Goal: Task Accomplishment & Management: Manage account settings

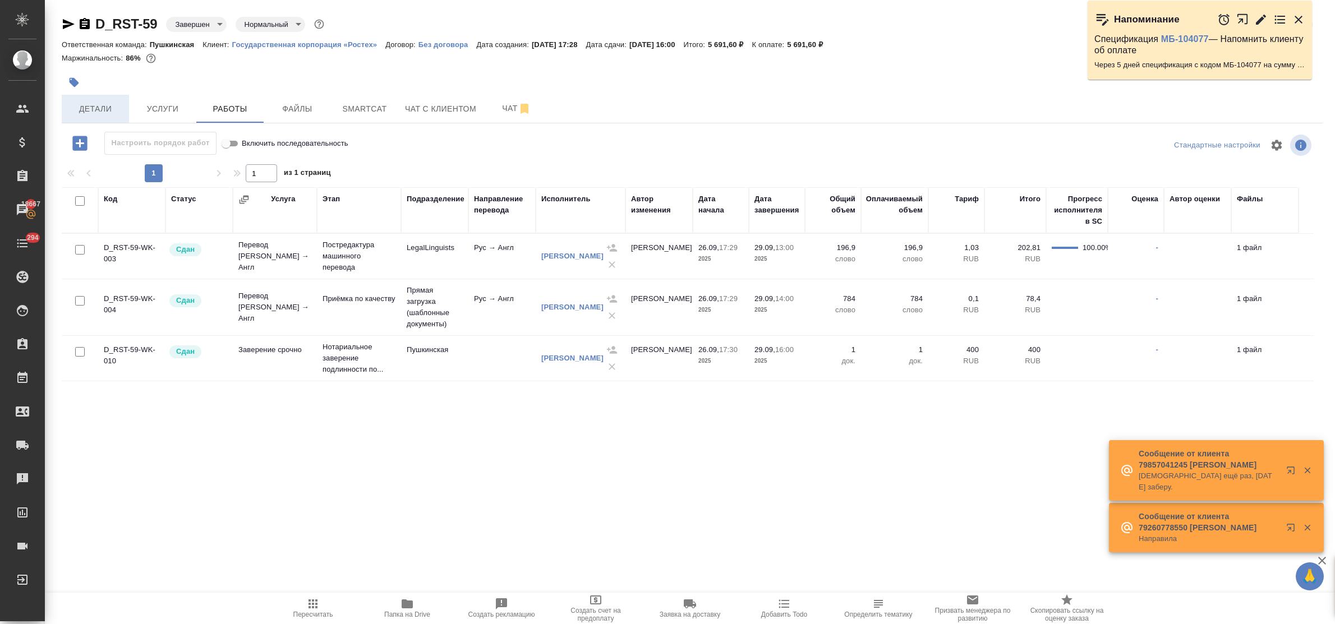
click at [112, 108] on span "Детали" at bounding box center [95, 109] width 54 height 14
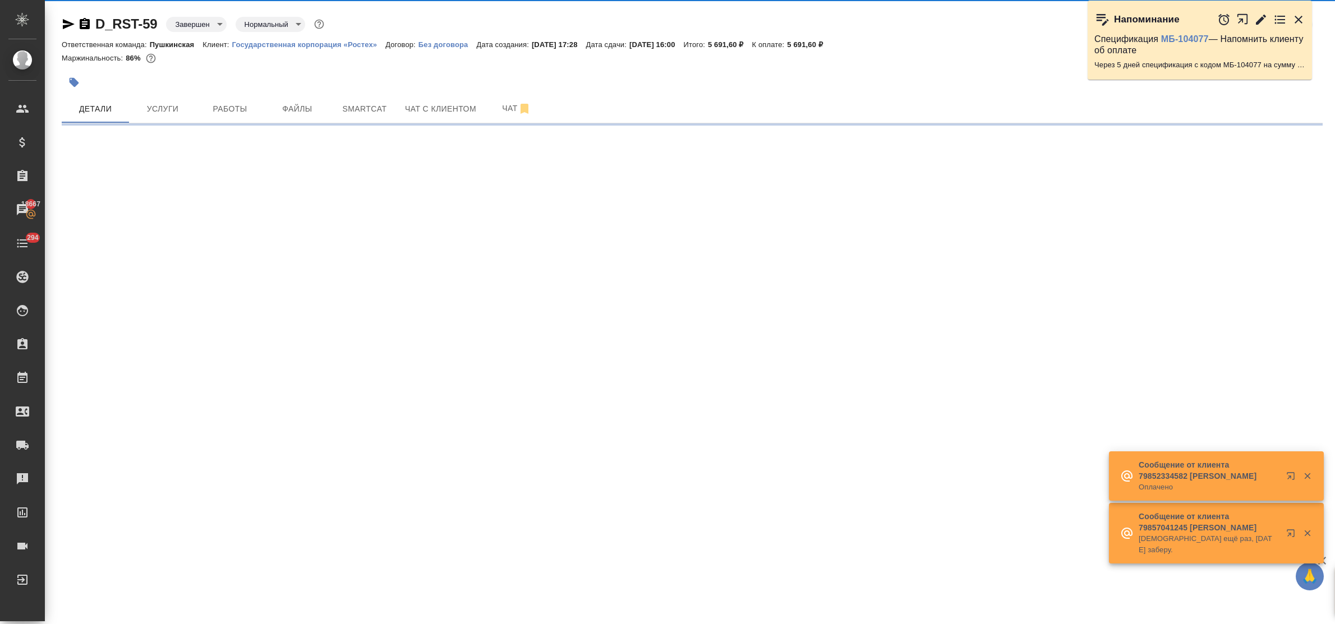
select select "RU"
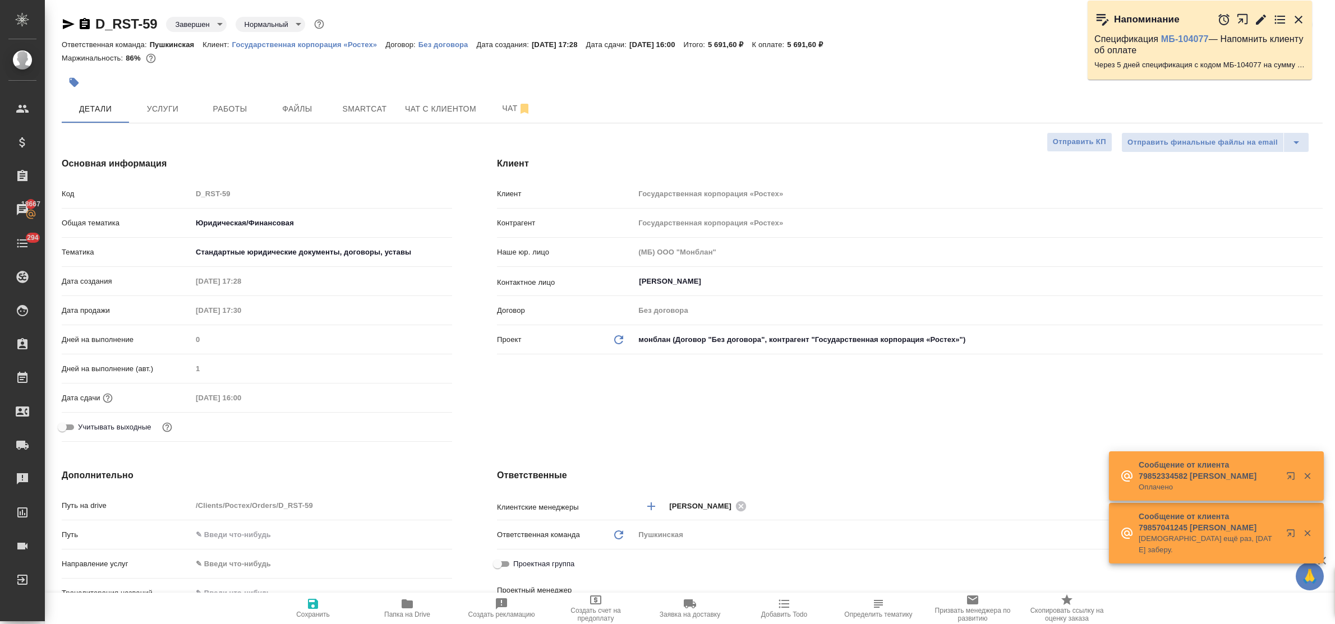
type textarea "x"
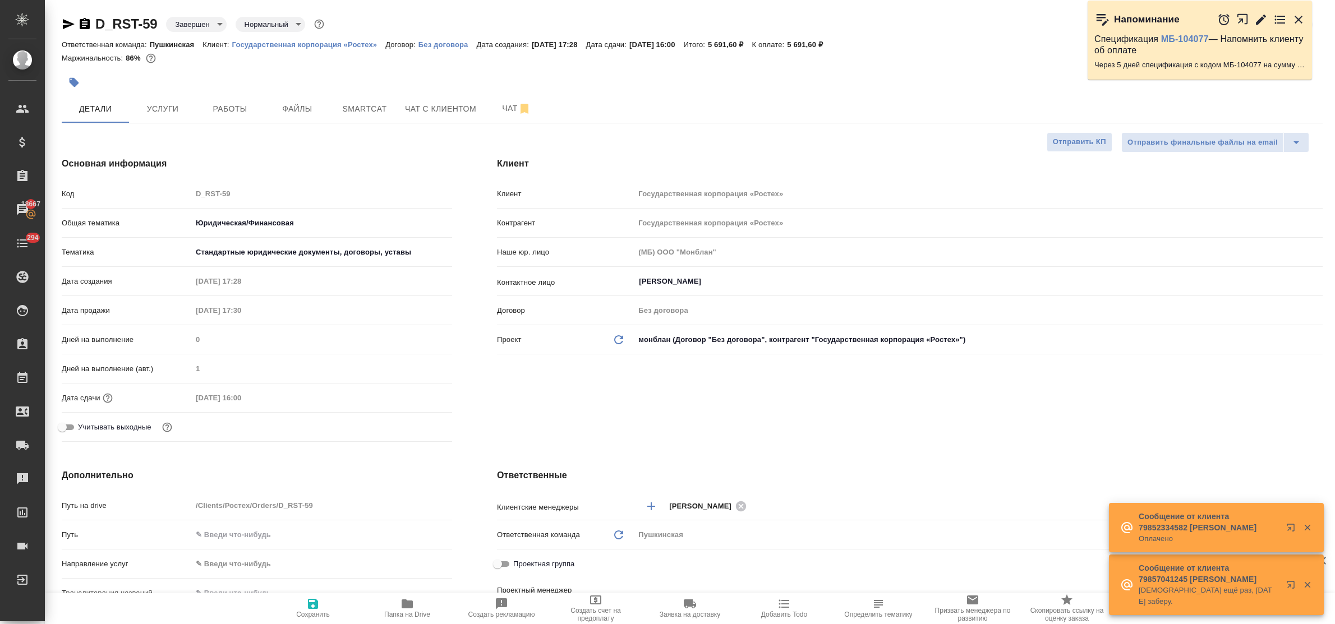
type input "Тарабановская Анастасия"
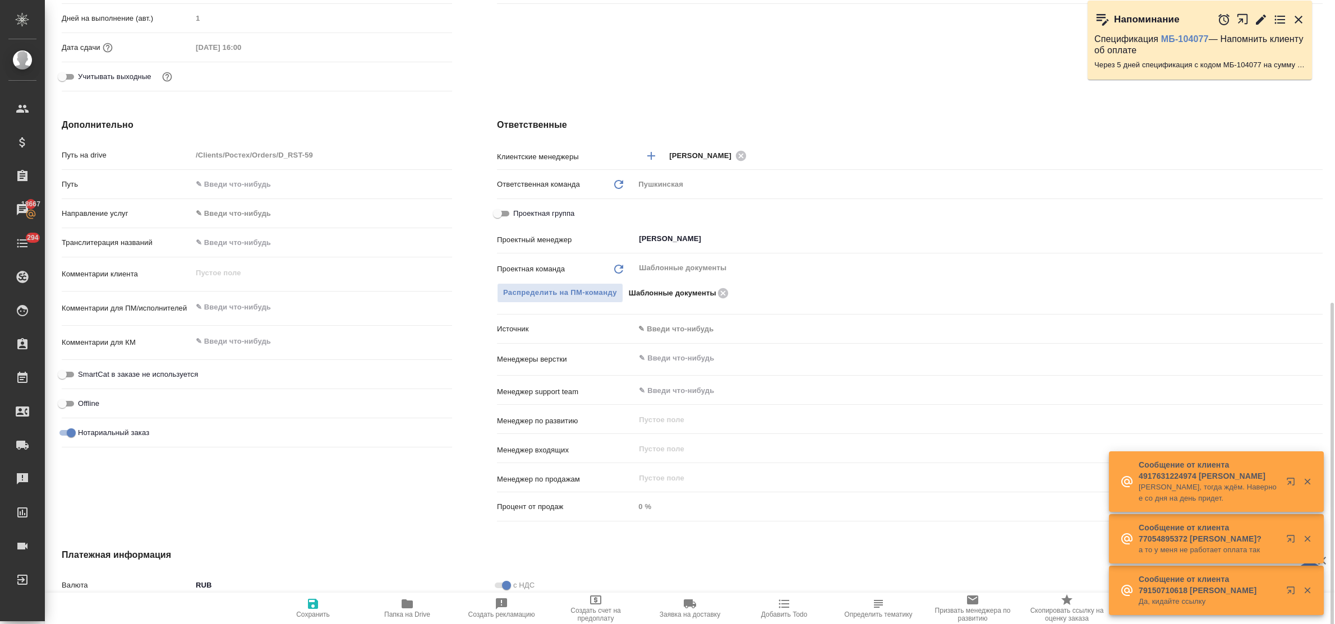
scroll to position [505, 0]
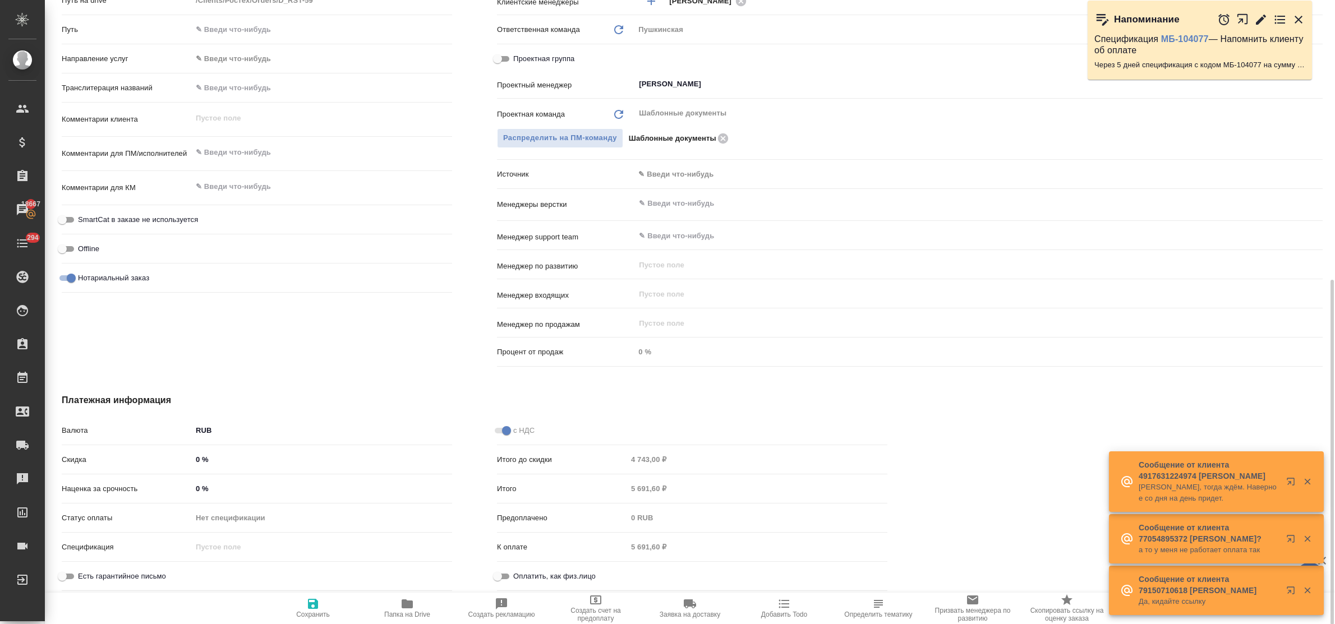
drag, startPoint x: 504, startPoint y: 579, endPoint x: 439, endPoint y: 587, distance: 65.5
click at [504, 579] on input "Оплатить, как физ.лицо" at bounding box center [497, 576] width 40 height 13
checkbox input "true"
type textarea "x"
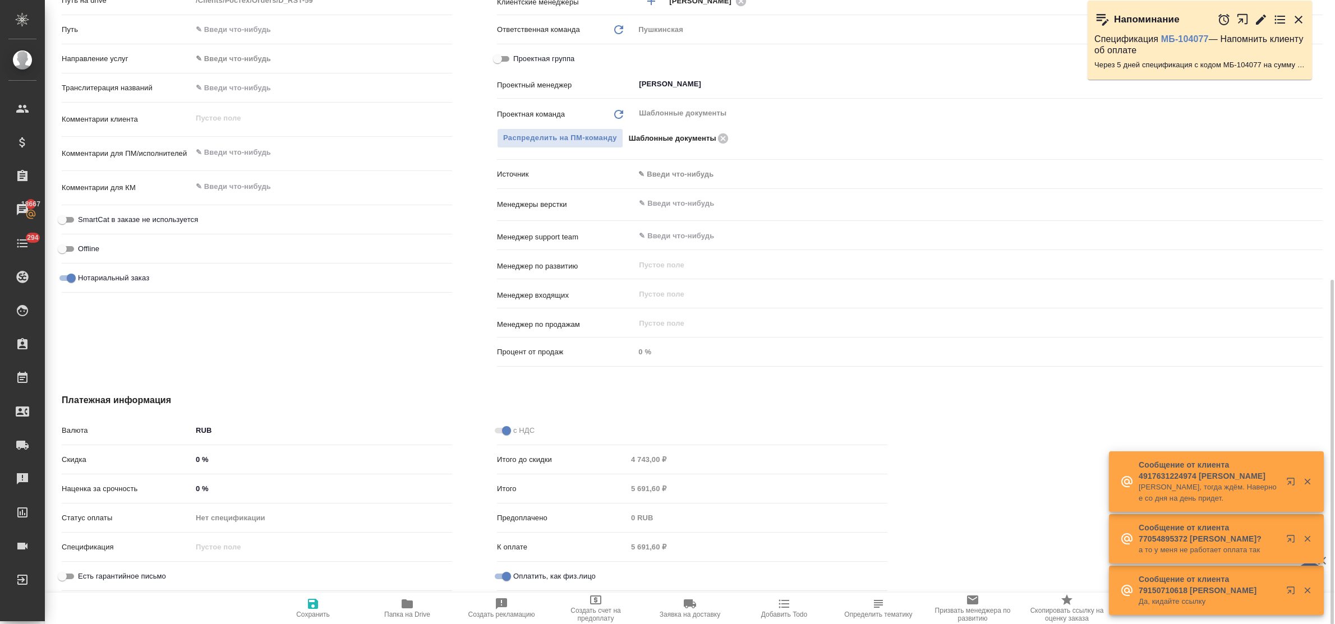
type textarea "x"
click at [310, 595] on button "Сохранить" at bounding box center [313, 608] width 94 height 31
type textarea "x"
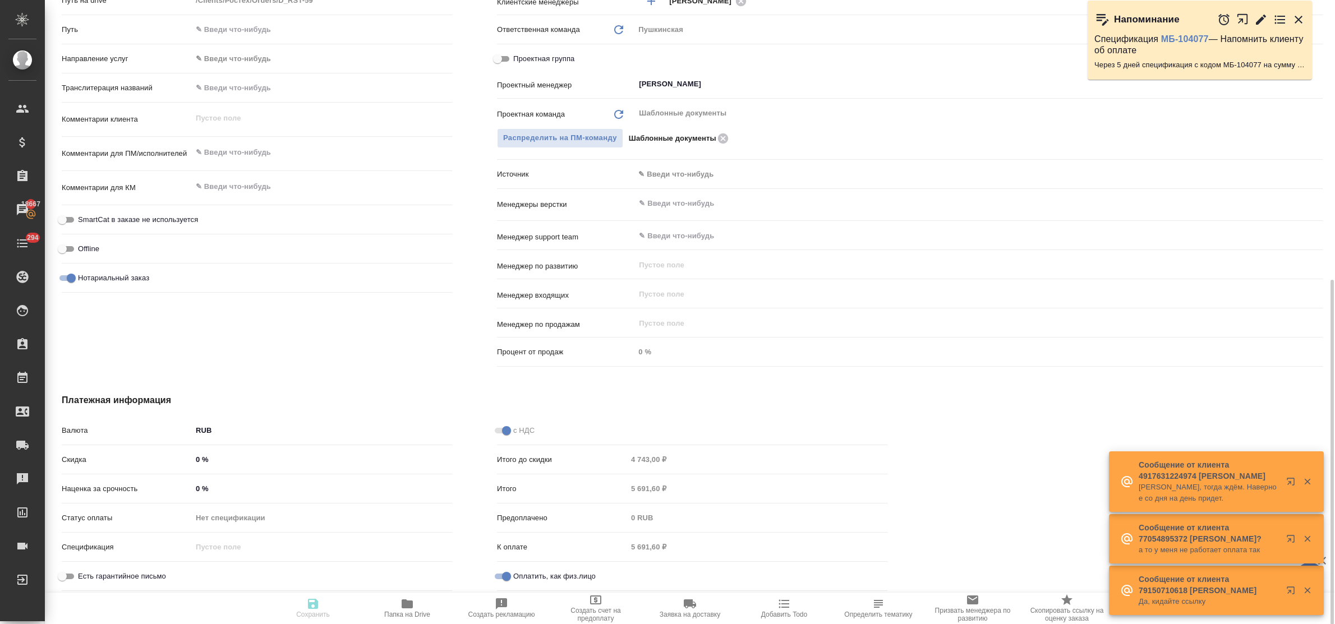
type textarea "x"
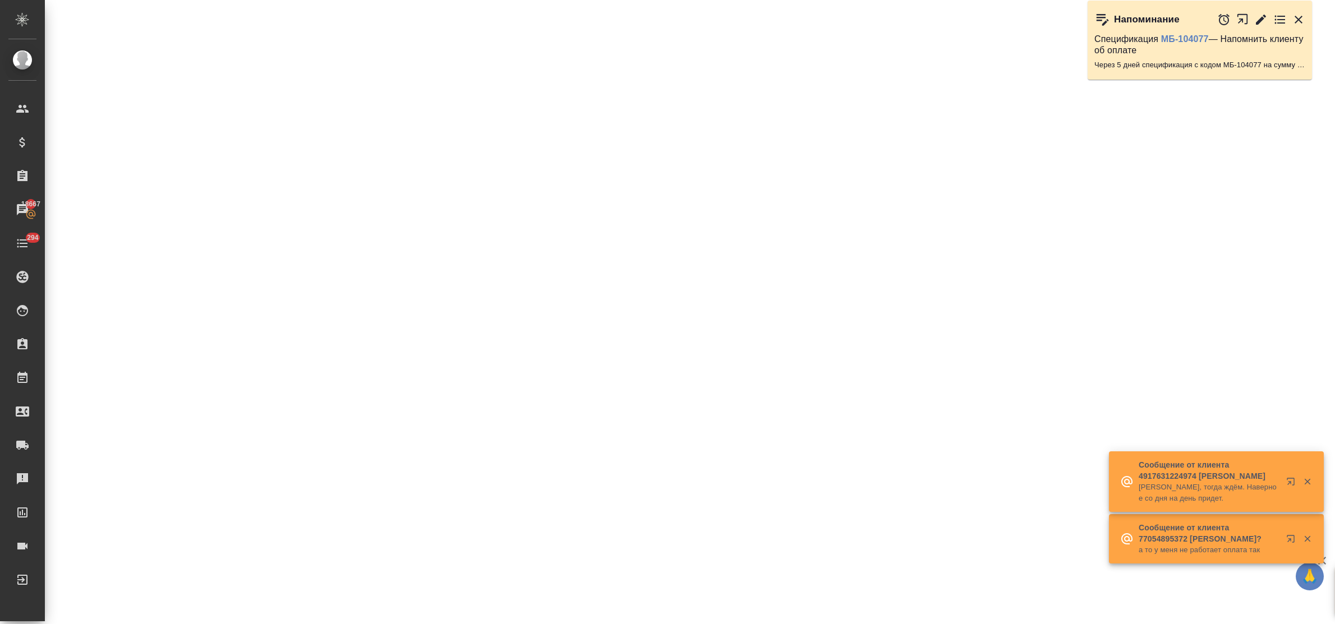
select select "RU"
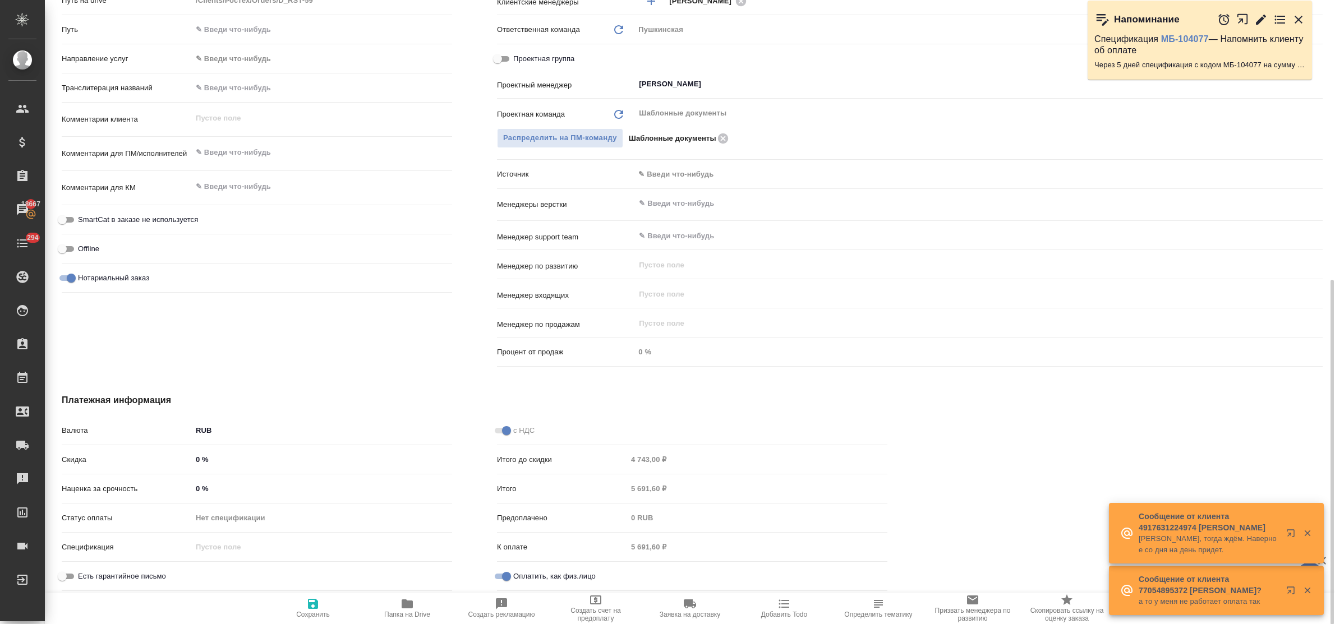
type textarea "x"
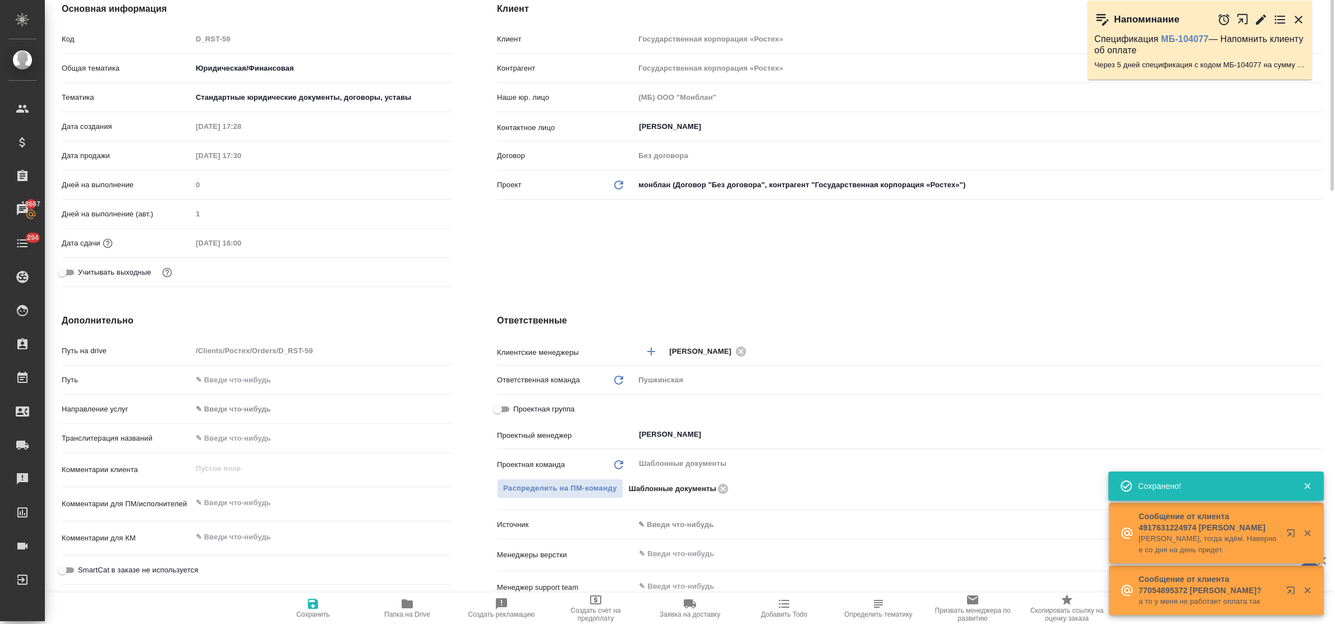
scroll to position [0, 0]
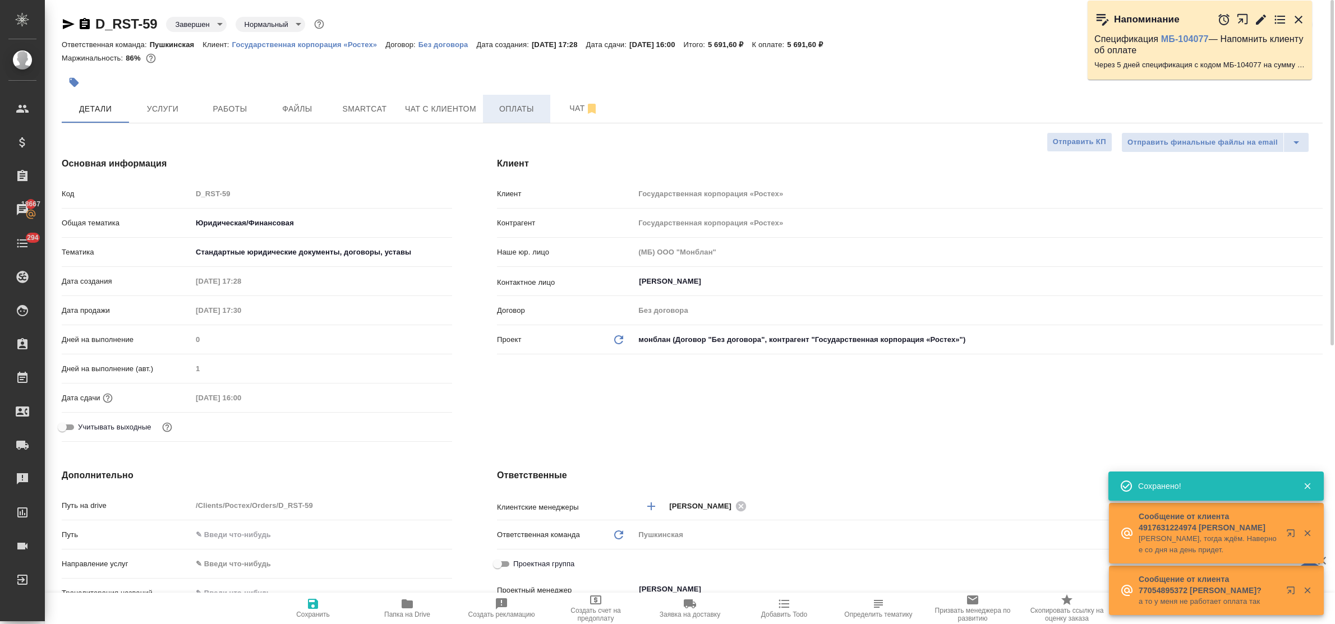
click at [506, 102] on span "Оплаты" at bounding box center [517, 109] width 54 height 14
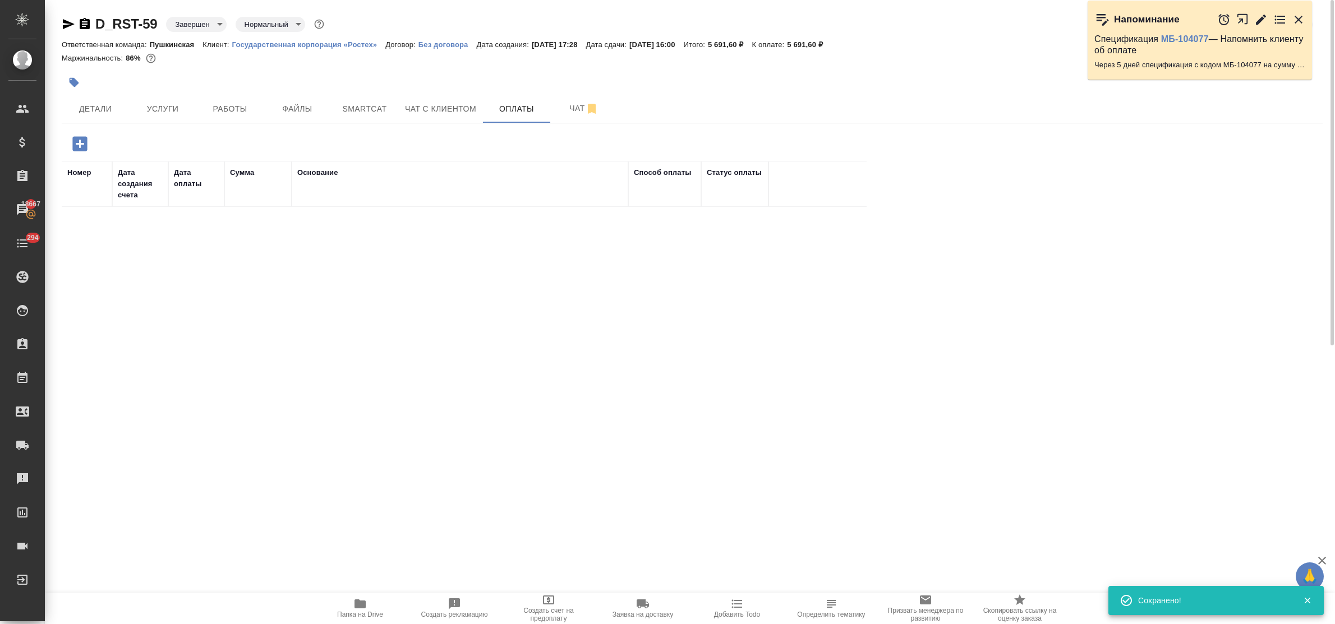
click at [77, 147] on icon "button" at bounding box center [79, 143] width 15 height 15
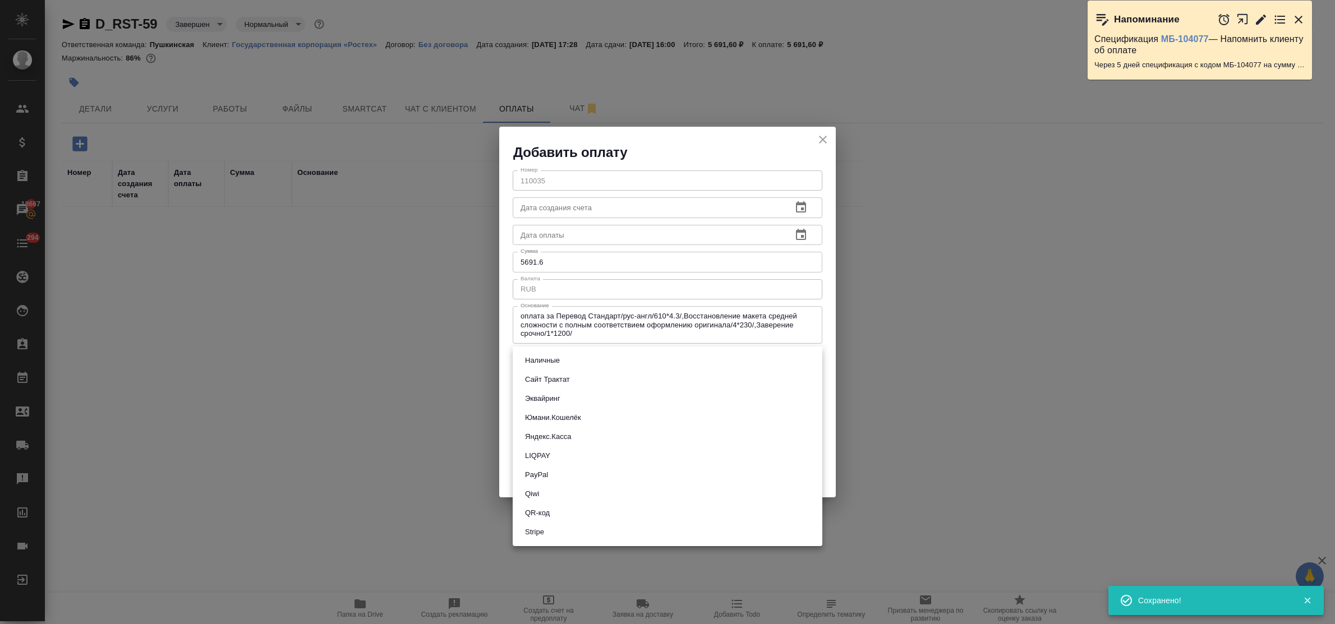
click at [564, 365] on body "🙏 .cls-1 fill:#fff; AWATERA Bulakhova Elena Клиенты Спецификации Заказы 18667 Ч…" at bounding box center [667, 312] width 1335 height 624
click at [561, 359] on button "Наличные" at bounding box center [542, 360] width 41 height 12
type input "cash"
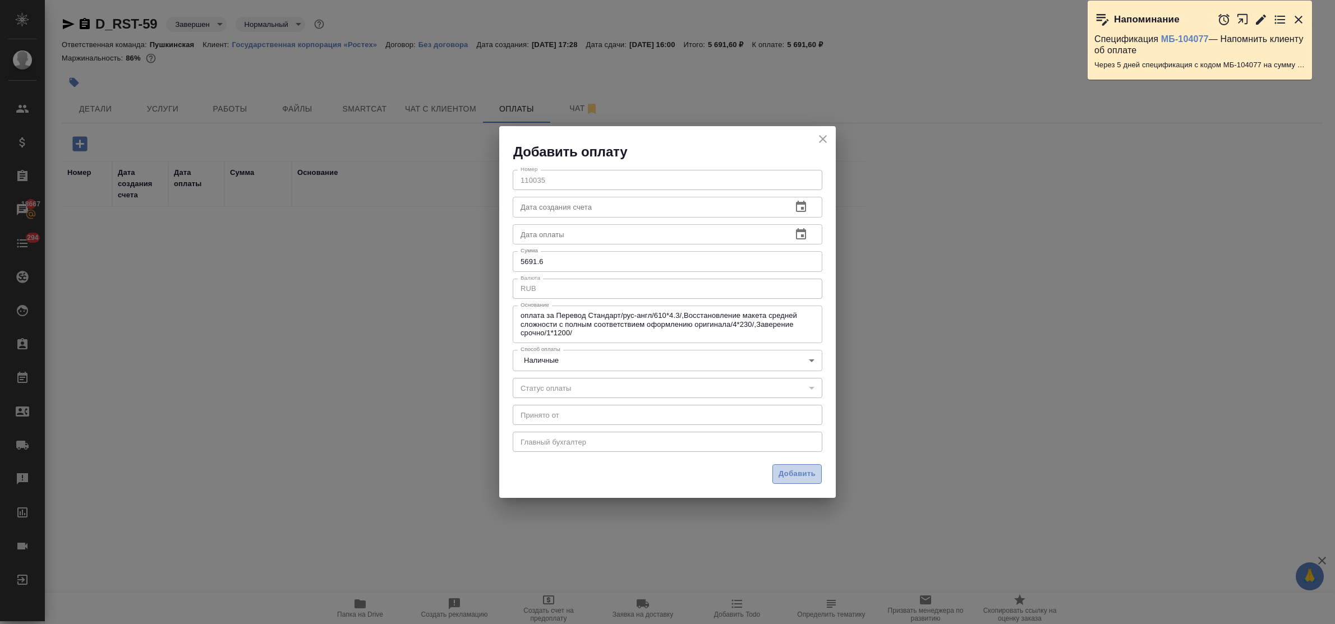
click at [792, 474] on span "Добавить" at bounding box center [796, 474] width 37 height 13
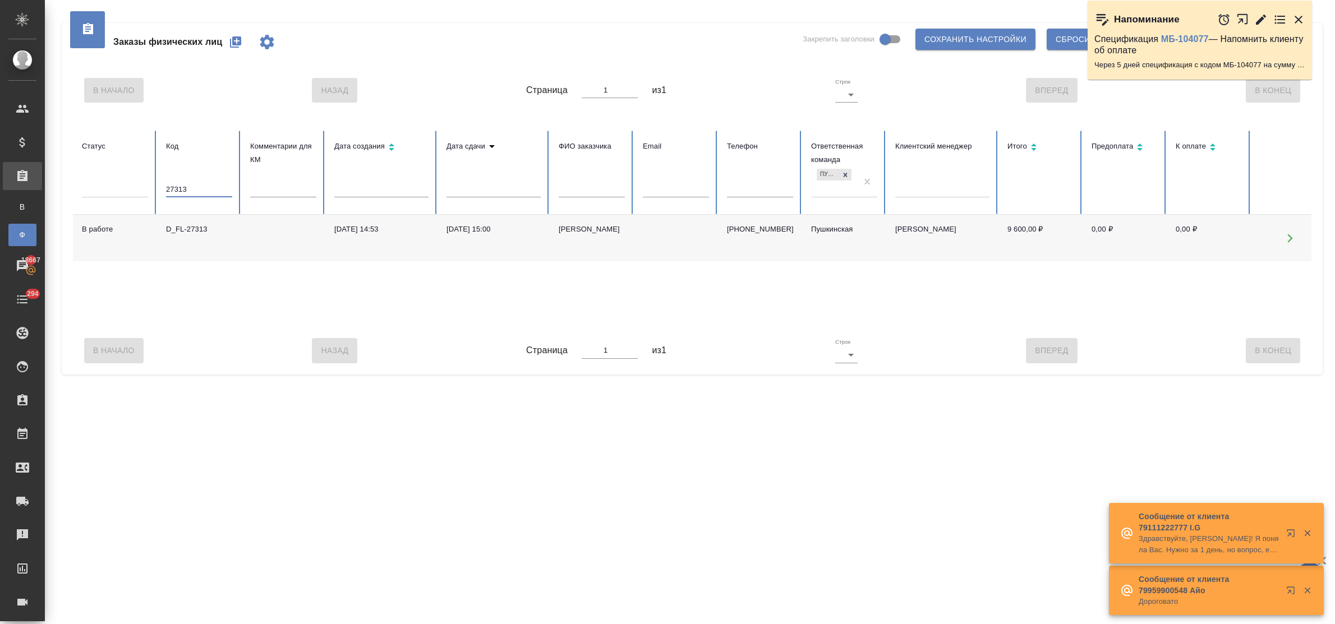
drag, startPoint x: 192, startPoint y: 185, endPoint x: 127, endPoint y: 181, distance: 65.8
click at [127, 181] on tr "Статус Код 27313 Комментарии для КМ Дата создания Дата сдачи ФИО заказчика Emai…" at bounding box center [704, 173] width 1262 height 84
